Goal: Task Accomplishment & Management: Use online tool/utility

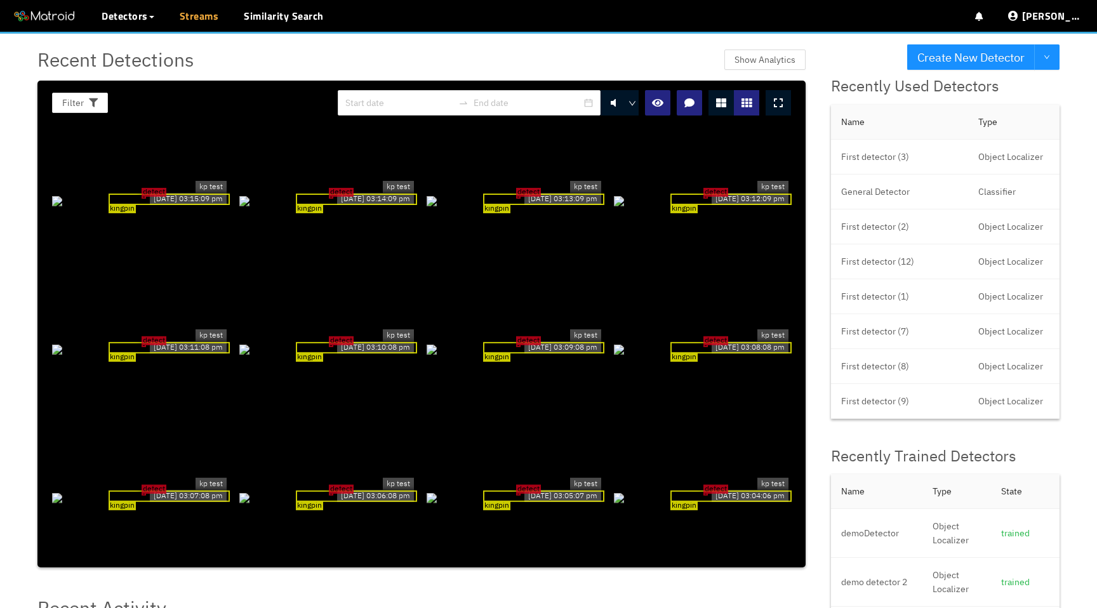
click at [195, 22] on link "Streams" at bounding box center [199, 15] width 39 height 15
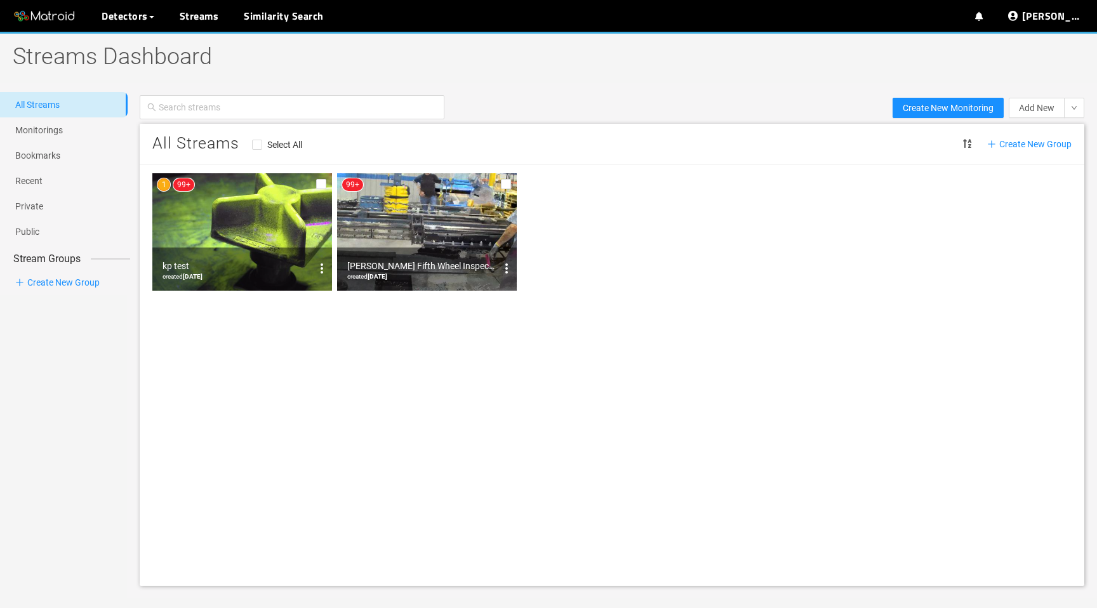
click at [392, 220] on img at bounding box center [427, 231] width 180 height 117
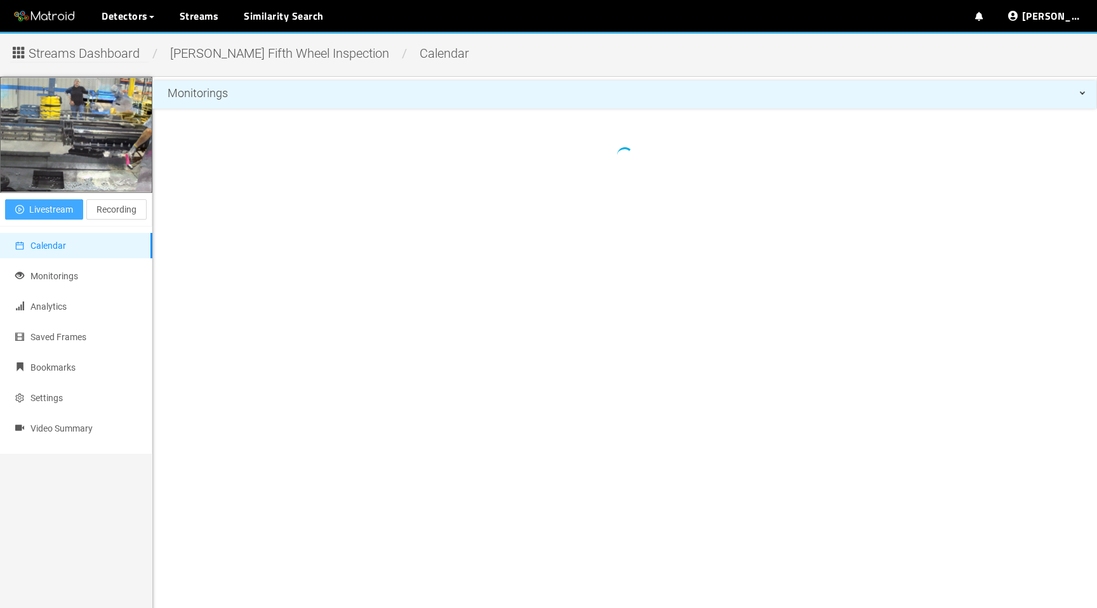
click at [64, 205] on span "Livestream" at bounding box center [51, 210] width 44 height 14
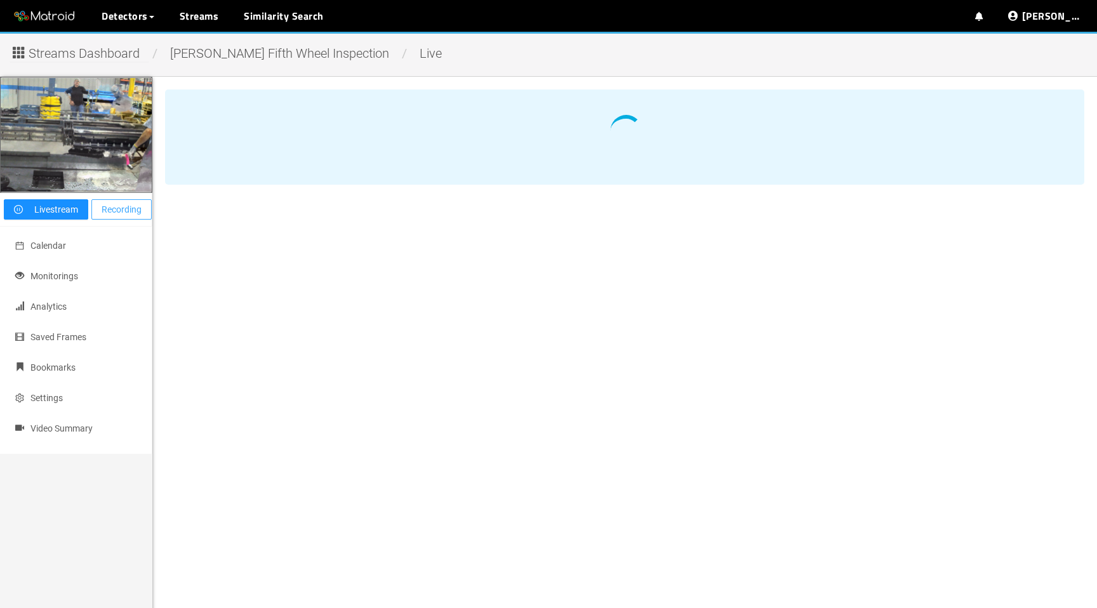
click at [142, 207] on span "Recording" at bounding box center [122, 210] width 40 height 14
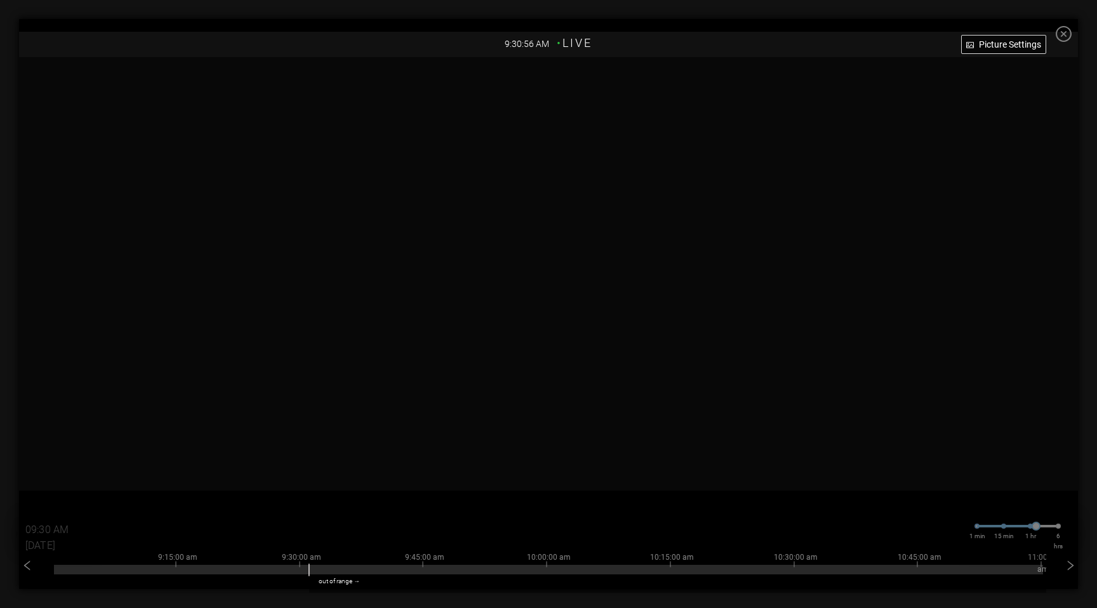
click at [1061, 34] on icon "close-circle" at bounding box center [1064, 34] width 16 height 16
